Goal: Transaction & Acquisition: Purchase product/service

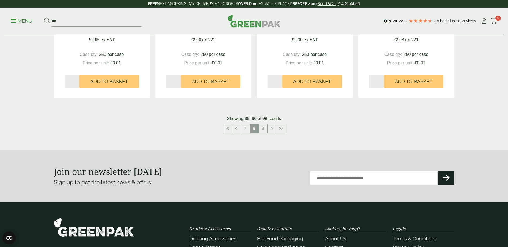
scroll to position [532, 0]
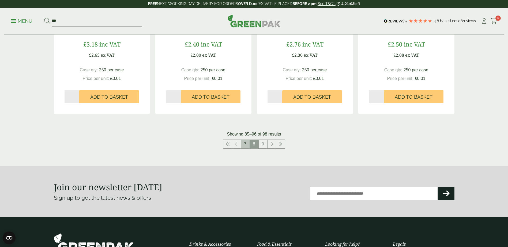
click at [246, 144] on link "7" at bounding box center [245, 144] width 9 height 9
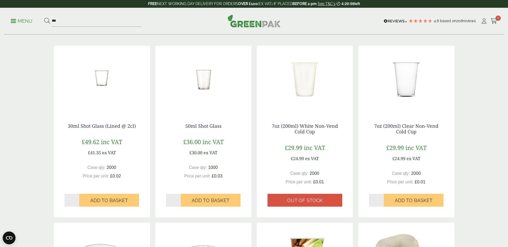
scroll to position [80, 0]
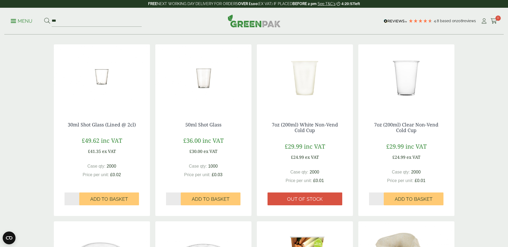
click at [417, 97] on img at bounding box center [406, 77] width 96 height 67
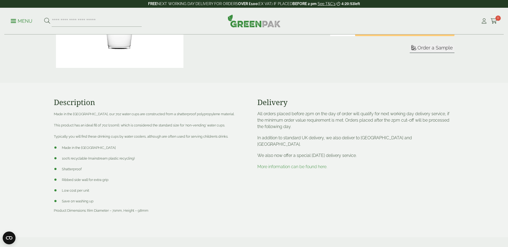
scroll to position [161, 0]
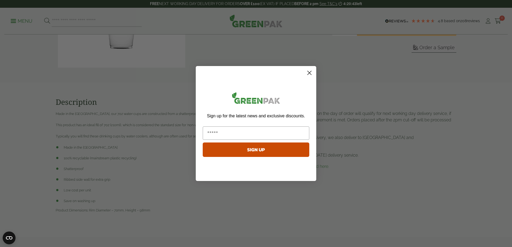
click at [309, 76] on circle "Close dialog" at bounding box center [309, 73] width 9 height 9
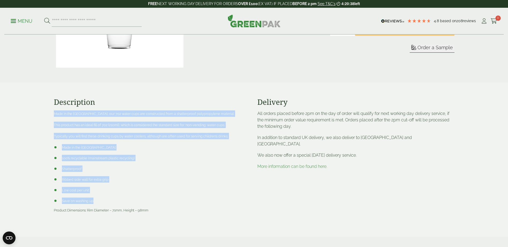
drag, startPoint x: 100, startPoint y: 200, endPoint x: 50, endPoint y: 107, distance: 105.8
click at [50, 107] on section "Description Made in the [GEOGRAPHIC_DATA], our 7oz water cups are constructed f…" at bounding box center [254, 160] width 508 height 155
copy div "Made in the [GEOGRAPHIC_DATA], our 7oz water cups are constructed from a shatte…"
